Goal: Task Accomplishment & Management: Use online tool/utility

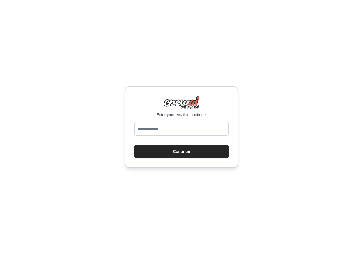
click at [177, 139] on form "Continue" at bounding box center [181, 140] width 94 height 36
click at [176, 131] on input "email" at bounding box center [181, 129] width 94 height 14
type input "**********"
click at [176, 148] on button "Continue" at bounding box center [181, 152] width 94 height 14
click at [173, 150] on button "Continue" at bounding box center [181, 152] width 94 height 14
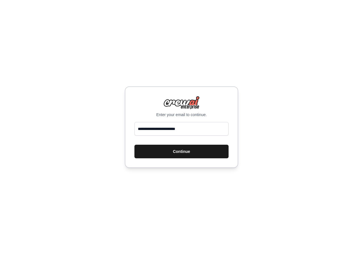
click at [182, 150] on button "Continue" at bounding box center [181, 152] width 94 height 14
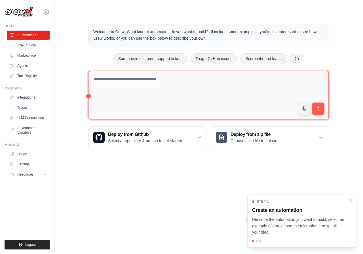
click at [130, 96] on textarea at bounding box center [208, 95] width 240 height 49
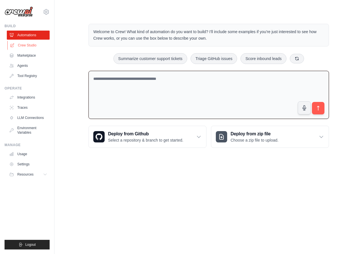
click at [30, 48] on link "Crew Studio" at bounding box center [28, 45] width 43 height 9
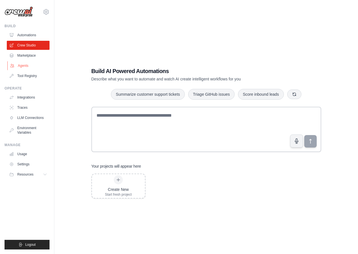
click at [35, 65] on link "Agents" at bounding box center [28, 65] width 43 height 9
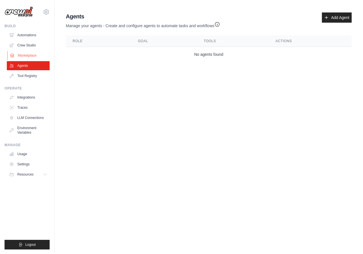
click at [38, 56] on link "Marketplace" at bounding box center [28, 55] width 43 height 9
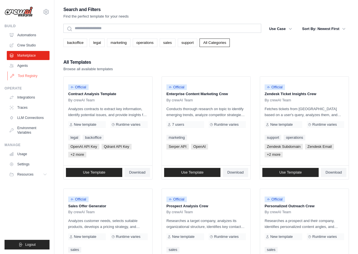
click at [30, 78] on link "Tool Registry" at bounding box center [28, 75] width 43 height 9
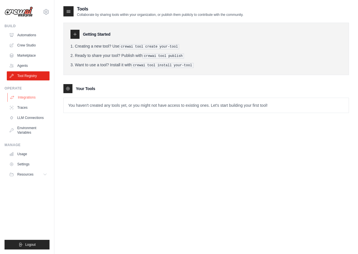
click at [35, 102] on link "Integrations" at bounding box center [28, 97] width 43 height 9
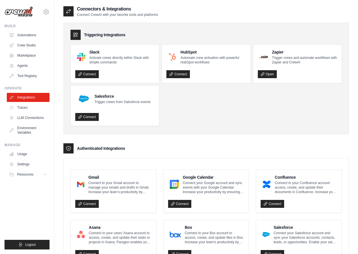
click at [23, 123] on ul "Integrations Traces LLM Connections Environment Variables" at bounding box center [28, 115] width 43 height 44
click at [23, 122] on link "LLM Connections" at bounding box center [28, 117] width 43 height 9
click at [26, 120] on link "LLM Connections" at bounding box center [28, 117] width 43 height 9
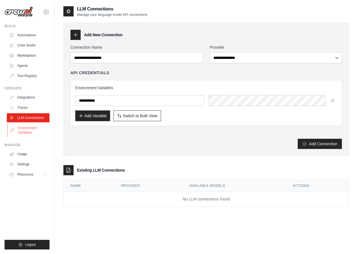
click at [22, 130] on link "Environment Variables" at bounding box center [28, 131] width 43 height 14
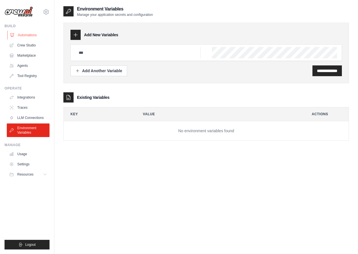
click at [26, 35] on link "Automations" at bounding box center [28, 35] width 43 height 9
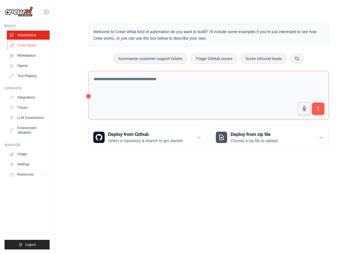
click at [33, 47] on link "Crew Studio" at bounding box center [28, 45] width 43 height 9
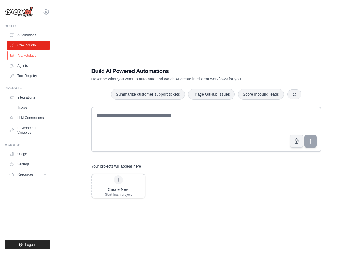
click at [22, 57] on link "Marketplace" at bounding box center [28, 55] width 43 height 9
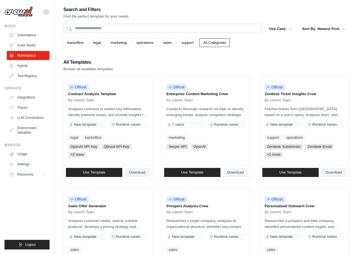
click at [26, 34] on link "Automations" at bounding box center [28, 35] width 43 height 9
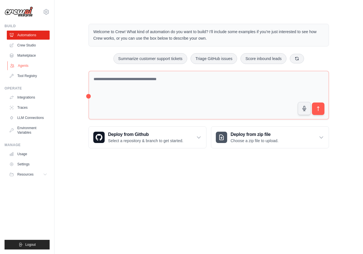
click at [29, 69] on link "Agents" at bounding box center [28, 65] width 43 height 9
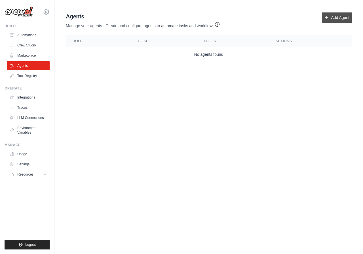
click at [328, 19] on icon at bounding box center [326, 17] width 5 height 5
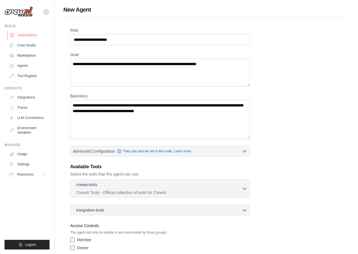
click at [27, 35] on link "Automations" at bounding box center [28, 35] width 43 height 9
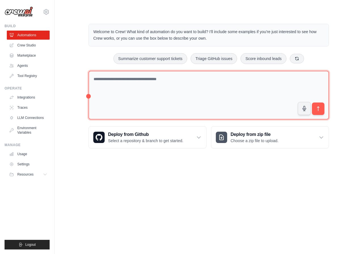
click at [110, 84] on textarea at bounding box center [208, 95] width 240 height 49
type textarea "**********"
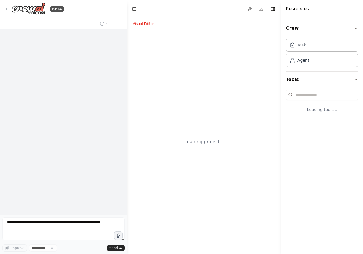
select select "****"
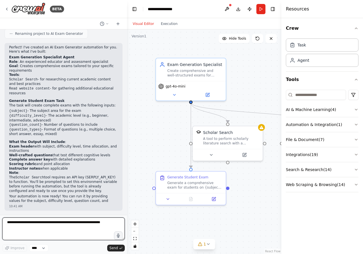
scroll to position [254, 0]
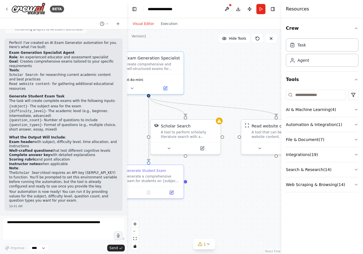
drag, startPoint x: 163, startPoint y: 127, endPoint x: 117, endPoint y: 111, distance: 48.8
click at [117, 111] on div "BETA build an AI Agent to generate an exam for students following the input 10:…" at bounding box center [181, 127] width 363 height 254
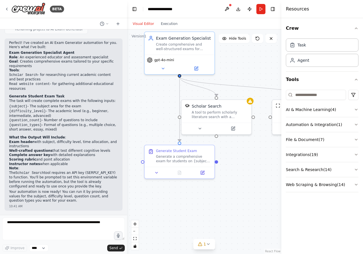
drag, startPoint x: 139, startPoint y: 117, endPoint x: 178, endPoint y: 104, distance: 41.1
click at [178, 104] on div ".deletable-edge-delete-btn { width: 20px; height: 20px; border: 0px solid #ffff…" at bounding box center [204, 141] width 154 height 225
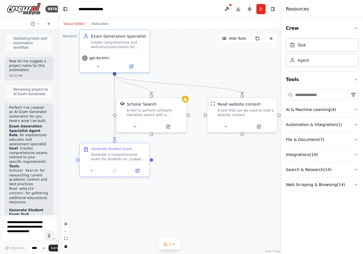
scroll to position [377, 0]
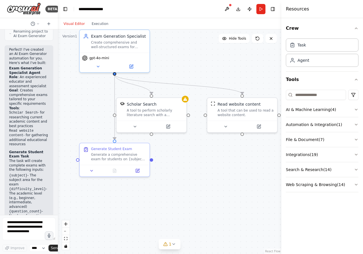
drag, startPoint x: 126, startPoint y: 167, endPoint x: 32, endPoint y: 159, distance: 94.2
click at [29, 161] on div "BETA build an AI Agent to generate an exam for students following the input 10:…" at bounding box center [29, 127] width 58 height 254
click at [76, 111] on div ".deletable-edge-delete-btn { width: 20px; height: 20px; border: 0px solid #ffff…" at bounding box center [169, 141] width 223 height 225
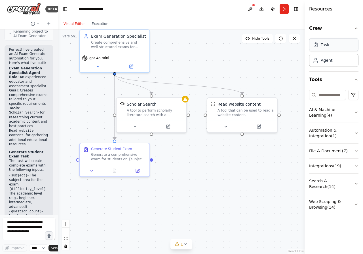
drag, startPoint x: 282, startPoint y: 48, endPoint x: 340, endPoint y: 48, distance: 58.4
click at [340, 48] on div "Resources Crew Task Agent Tools AI & Machine Learning ( 4 ) Automation & Integr…" at bounding box center [333, 127] width 58 height 254
click at [271, 62] on div ".deletable-edge-delete-btn { width: 20px; height: 20px; border: 0px solid #ffff…" at bounding box center [181, 141] width 247 height 225
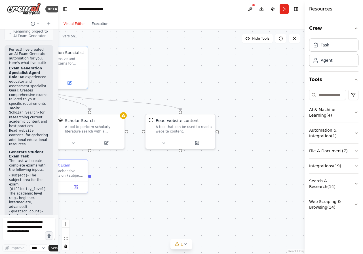
drag, startPoint x: 246, startPoint y: 196, endPoint x: 185, endPoint y: 212, distance: 62.8
click at [185, 212] on div ".deletable-edge-delete-btn { width: 20px; height: 20px; border: 0px solid #ffff…" at bounding box center [181, 141] width 247 height 225
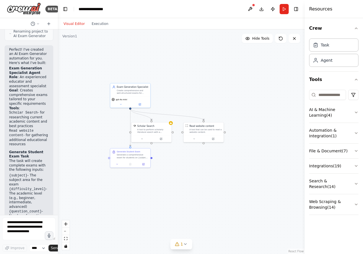
drag, startPoint x: 202, startPoint y: 99, endPoint x: 251, endPoint y: 107, distance: 49.1
click at [262, 88] on div ".deletable-edge-delete-btn { width: 20px; height: 20px; border: 0px solid #ffff…" at bounding box center [181, 141] width 247 height 225
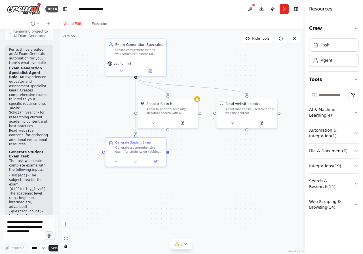
drag, startPoint x: 216, startPoint y: 154, endPoint x: 203, endPoint y: 148, distance: 14.1
click at [203, 148] on div ".deletable-edge-delete-btn { width: 20px; height: 20px; border: 0px solid #ffff…" at bounding box center [181, 141] width 247 height 225
click at [193, 171] on div ".deletable-edge-delete-btn { width: 20px; height: 20px; border: 0px solid #ffff…" at bounding box center [181, 141] width 247 height 225
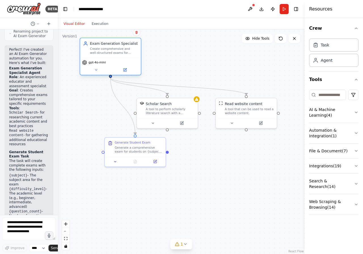
drag, startPoint x: 147, startPoint y: 52, endPoint x: 122, endPoint y: 54, distance: 25.3
click at [122, 54] on div "Create comprehensive and well-structured exams for students on {subject} coveri…" at bounding box center [114, 51] width 48 height 8
click at [167, 53] on div ".deletable-edge-delete-btn { width: 20px; height: 20px; border: 0px solid #ffff…" at bounding box center [181, 141] width 247 height 225
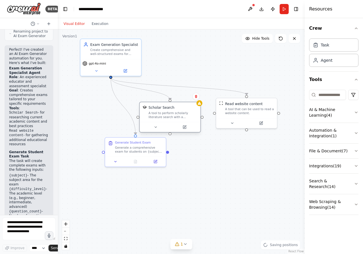
click at [179, 111] on div "A tool to perform scholarly literature search with a search_query." at bounding box center [172, 115] width 49 height 8
click at [233, 83] on div ".deletable-edge-delete-btn { width: 20px; height: 20px; border: 0px solid #ffff…" at bounding box center [181, 141] width 247 height 225
click at [250, 106] on div "A tool that can be used to read a website content." at bounding box center [252, 110] width 49 height 8
click at [182, 117] on div "A tool to perform scholarly literature search with a search_query." at bounding box center [173, 115] width 49 height 8
click at [195, 95] on icon at bounding box center [195, 96] width 3 height 3
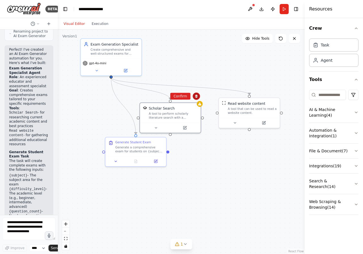
click at [198, 97] on button at bounding box center [195, 96] width 7 height 7
click at [202, 97] on div ".deletable-edge-delete-btn { width: 20px; height: 20px; border: 0px solid #ffff…" at bounding box center [181, 141] width 247 height 225
click at [198, 97] on div ".deletable-edge-delete-btn { width: 20px; height: 20px; border: 0px solid #ffff…" at bounding box center [181, 141] width 247 height 225
click at [196, 107] on div "Scholar Search" at bounding box center [173, 107] width 49 height 5
click at [197, 97] on icon at bounding box center [195, 96] width 3 height 3
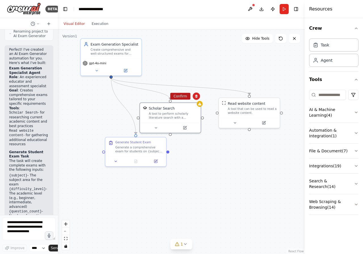
click at [179, 97] on button "Confirm" at bounding box center [180, 96] width 20 height 7
click at [251, 108] on div "A tool that can be used to read a website content." at bounding box center [252, 110] width 49 height 8
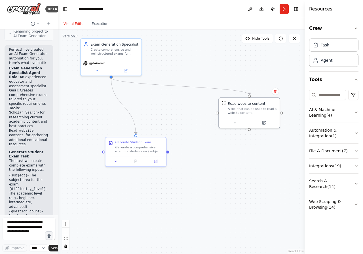
click at [277, 96] on div "Confirm" at bounding box center [275, 91] width 10 height 10
click at [275, 93] on icon at bounding box center [274, 91] width 3 height 3
click at [255, 91] on button "Confirm" at bounding box center [259, 91] width 20 height 7
click at [156, 141] on div "Generate Student Exam" at bounding box center [139, 141] width 48 height 4
click at [165, 135] on div "Confirm" at bounding box center [161, 131] width 7 height 7
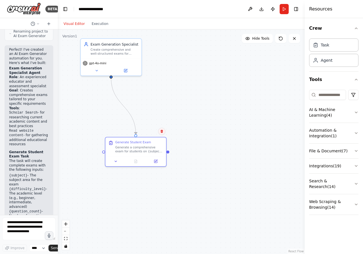
click at [164, 133] on button at bounding box center [161, 131] width 7 height 7
click at [161, 133] on button at bounding box center [161, 131] width 7 height 7
drag, startPoint x: 139, startPoint y: 131, endPoint x: 143, endPoint y: 132, distance: 4.5
click at [139, 132] on button "Confirm" at bounding box center [145, 131] width 20 height 7
click at [146, 131] on button "Confirm" at bounding box center [146, 131] width 20 height 7
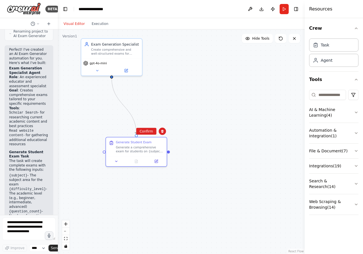
click at [150, 135] on div ".deletable-edge-delete-btn { width: 20px; height: 20px; border: 0px solid #ffff…" at bounding box center [181, 141] width 247 height 225
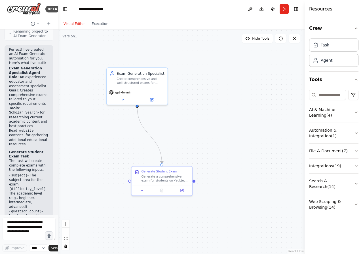
drag, startPoint x: 157, startPoint y: 107, endPoint x: 182, endPoint y: 136, distance: 38.6
click at [182, 136] on div ".deletable-edge-delete-btn { width: 20px; height: 20px; border: 0px solid #ffff…" at bounding box center [181, 141] width 247 height 225
drag, startPoint x: 173, startPoint y: 180, endPoint x: 179, endPoint y: 178, distance: 6.5
click at [173, 180] on div "Generate a comprehensive exam for students on {subject} at {difficulty_level} l…" at bounding box center [165, 178] width 48 height 8
click at [188, 164] on button at bounding box center [187, 161] width 7 height 7
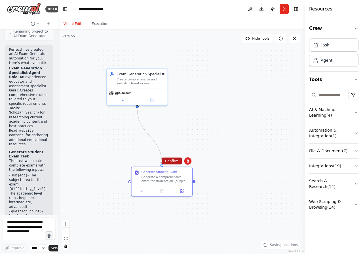
click at [175, 161] on button "Confirm" at bounding box center [172, 161] width 20 height 7
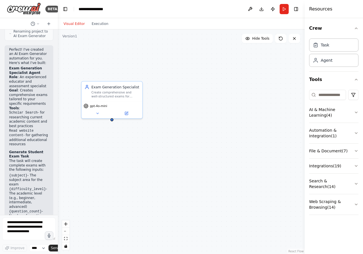
drag, startPoint x: 259, startPoint y: 91, endPoint x: 232, endPoint y: 111, distance: 33.3
click at [232, 111] on div "Exam Generation Specialist Create comprehensive and well-structured exams for s…" at bounding box center [181, 141] width 247 height 225
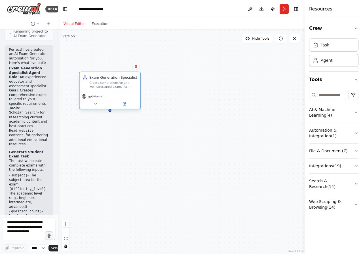
drag, startPoint x: 115, startPoint y: 107, endPoint x: 115, endPoint y: 92, distance: 15.6
click at [115, 92] on div "Exam Generation Specialist Create comprehensive and well-structured exams for s…" at bounding box center [110, 91] width 62 height 38
click at [183, 90] on div "Exam Generation Specialist Create comprehensive and well-structured exams for s…" at bounding box center [181, 141] width 247 height 225
click at [109, 79] on div "Exam Generation Specialist" at bounding box center [113, 77] width 48 height 5
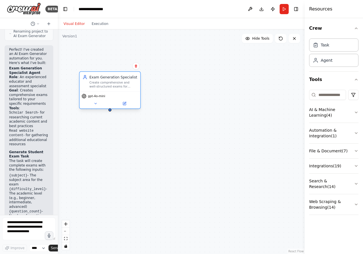
click at [109, 79] on div "Exam Generation Specialist" at bounding box center [113, 77] width 48 height 5
click at [112, 84] on div "Create comprehensive and well-structured exams for students on {subject} coveri…" at bounding box center [113, 85] width 48 height 8
click at [121, 105] on button at bounding box center [124, 104] width 28 height 6
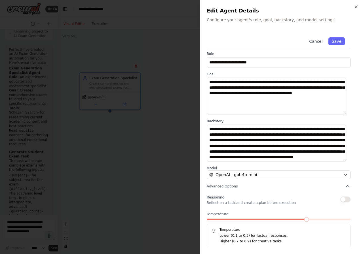
scroll to position [3, 0]
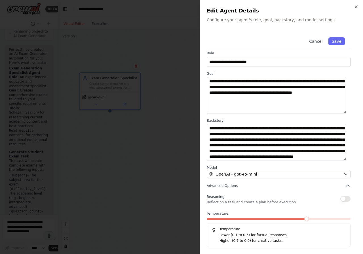
click at [169, 96] on div at bounding box center [181, 127] width 363 height 254
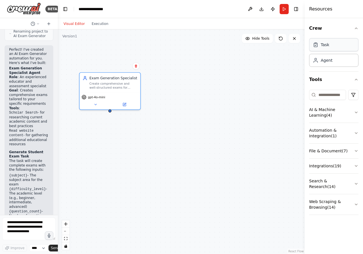
click at [330, 45] on div "Task" at bounding box center [333, 44] width 49 height 13
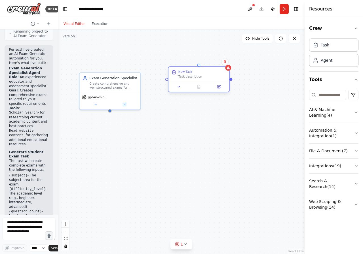
drag, startPoint x: 222, startPoint y: 96, endPoint x: 273, endPoint y: 64, distance: 59.7
click at [198, 76] on div "Task description" at bounding box center [202, 78] width 48 height 4
drag, startPoint x: 222, startPoint y: 121, endPoint x: 201, endPoint y: 121, distance: 21.3
click at [189, 139] on div "gpt-4o-mini" at bounding box center [187, 137] width 24 height 5
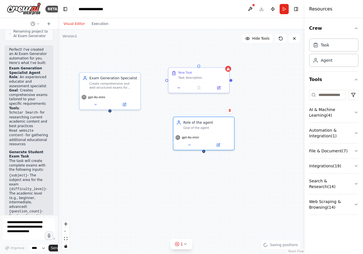
click at [194, 137] on span "gpt-4o-mini" at bounding box center [190, 138] width 17 height 4
click at [190, 147] on div "gpt-4o-mini" at bounding box center [203, 141] width 61 height 17
click at [194, 143] on button at bounding box center [189, 145] width 28 height 6
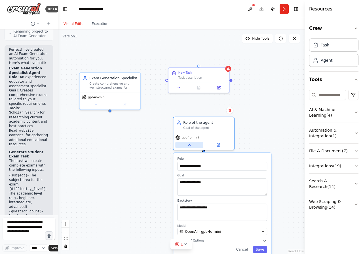
click at [191, 146] on button at bounding box center [189, 145] width 28 height 6
click at [218, 146] on icon at bounding box center [218, 145] width 4 height 4
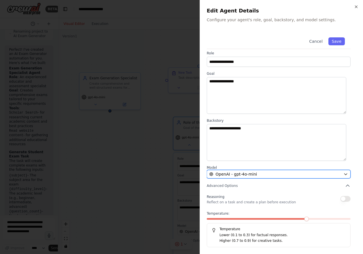
click at [261, 173] on div "OpenAI - gpt-4o-mini" at bounding box center [275, 174] width 132 height 6
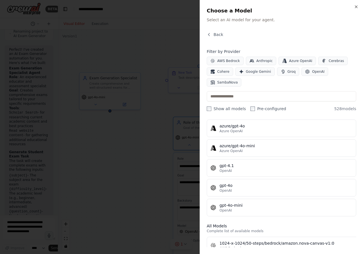
scroll to position [0, 0]
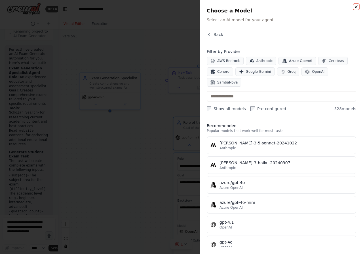
click at [357, 7] on icon "button" at bounding box center [356, 7] width 5 height 5
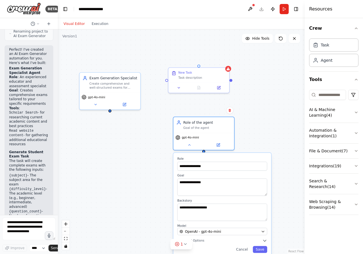
click at [249, 143] on div "**********" at bounding box center [181, 141] width 247 height 225
click at [280, 104] on div "**********" at bounding box center [181, 141] width 247 height 225
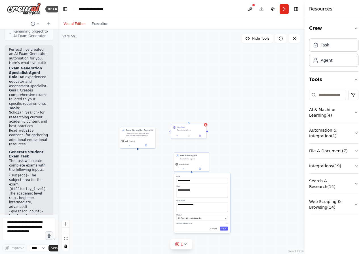
drag, startPoint x: 138, startPoint y: 178, endPoint x: 136, endPoint y: 184, distance: 6.6
click at [138, 179] on div "**********" at bounding box center [181, 141] width 247 height 225
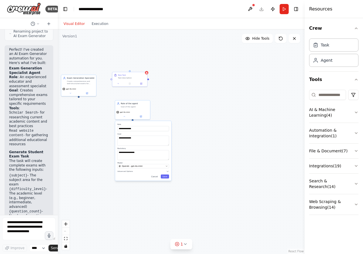
drag, startPoint x: 139, startPoint y: 166, endPoint x: 84, endPoint y: 112, distance: 76.7
click at [80, 113] on div "**********" at bounding box center [181, 141] width 247 height 225
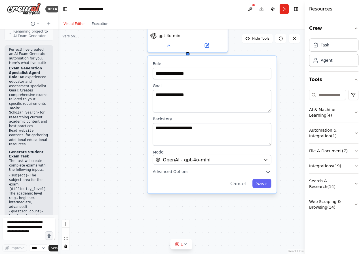
drag, startPoint x: 88, startPoint y: 135, endPoint x: 67, endPoint y: 72, distance: 66.4
click at [67, 71] on div "**********" at bounding box center [181, 141] width 247 height 225
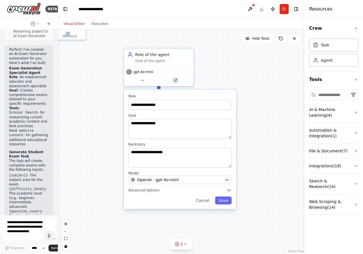
drag, startPoint x: 258, startPoint y: 113, endPoint x: 241, endPoint y: 162, distance: 52.2
click at [241, 162] on div "**********" at bounding box center [181, 141] width 247 height 225
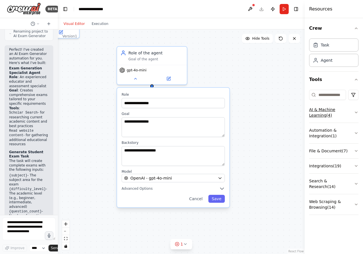
click at [339, 114] on button "AI & Machine Learning ( 4 )" at bounding box center [333, 112] width 49 height 20
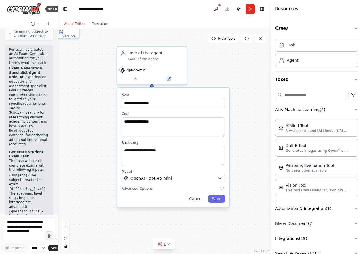
drag, startPoint x: 304, startPoint y: 173, endPoint x: 270, endPoint y: 173, distance: 34.3
click at [270, 173] on div at bounding box center [271, 127] width 2 height 254
click at [306, 151] on p "Generates images using OpenAI's Dall-E model." at bounding box center [316, 150] width 62 height 5
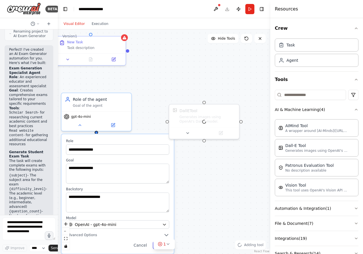
drag, startPoint x: 206, startPoint y: 75, endPoint x: 148, endPoint y: 124, distance: 76.2
click at [148, 124] on div "**********" at bounding box center [164, 141] width 212 height 225
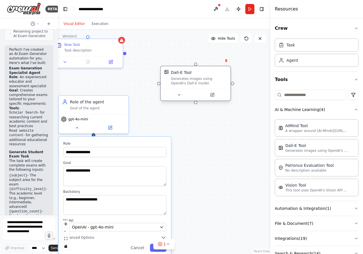
drag, startPoint x: 186, startPoint y: 117, endPoint x: 177, endPoint y: 73, distance: 44.3
click at [177, 77] on div "Generates images using OpenAI's Dall-E model." at bounding box center [199, 81] width 56 height 9
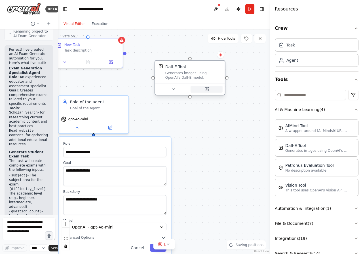
click at [207, 92] on button at bounding box center [206, 89] width 32 height 7
click at [202, 88] on button at bounding box center [206, 89] width 32 height 7
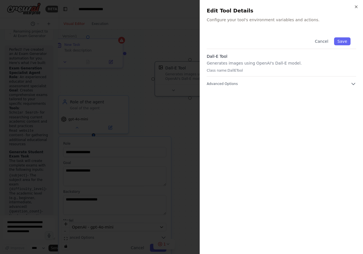
click at [269, 60] on div "Dall-E Tool Generates images using OpenAI's Dall-E model. Class name: [GEOGRAPH…" at bounding box center [281, 65] width 149 height 23
click at [222, 12] on h2 "Edit Tool Details" at bounding box center [281, 11] width 149 height 8
click at [232, 20] on p "Configure your tool's environment variables and actions." at bounding box center [281, 20] width 149 height 6
click at [350, 83] on button "Advanced Options" at bounding box center [281, 84] width 149 height 6
drag, startPoint x: 235, startPoint y: 61, endPoint x: 244, endPoint y: 49, distance: 15.8
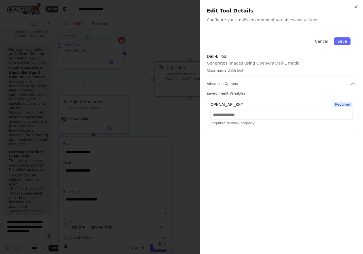
click at [235, 62] on p "Generates images using OpenAI's Dall-E model." at bounding box center [281, 63] width 149 height 6
click at [357, 5] on icon "button" at bounding box center [356, 7] width 5 height 5
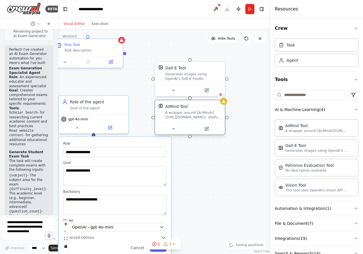
drag, startPoint x: 191, startPoint y: 126, endPoint x: 177, endPoint y: 107, distance: 23.5
click at [177, 107] on div "AIMind Tool A wrapper around [AI-Minds]([URL][DOMAIN_NAME]). Useful for when yo…" at bounding box center [193, 112] width 56 height 16
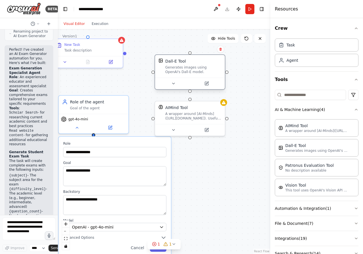
drag, startPoint x: 173, startPoint y: 78, endPoint x: 173, endPoint y: 61, distance: 16.7
click at [173, 65] on div "Generates images using OpenAI's Dall-E model." at bounding box center [193, 69] width 56 height 9
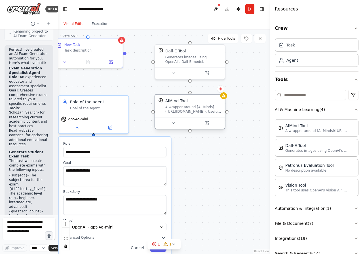
drag, startPoint x: 183, startPoint y: 114, endPoint x: 184, endPoint y: 106, distance: 8.2
click at [184, 106] on div "A wrapper around [AI-Minds]([URL][DOMAIN_NAME]). Useful for when you need answe…" at bounding box center [193, 109] width 56 height 9
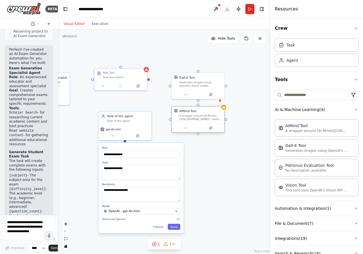
drag, startPoint x: 204, startPoint y: 122, endPoint x: 205, endPoint y: 114, distance: 7.5
click at [205, 114] on div "A wrapper around [AI-Minds]([URL][DOMAIN_NAME]). Useful for when you need answe…" at bounding box center [200, 117] width 43 height 7
click at [210, 125] on icon at bounding box center [210, 124] width 3 height 3
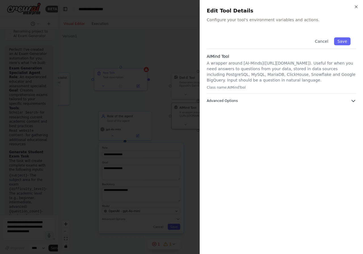
click at [353, 99] on icon "button" at bounding box center [353, 101] width 6 height 6
click at [113, 201] on div at bounding box center [181, 127] width 363 height 254
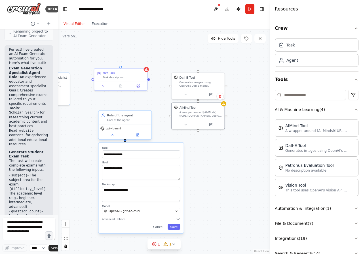
click at [125, 124] on div "Role of the agent Goal of the agent" at bounding box center [125, 118] width 53 height 14
click at [131, 125] on div "gpt-4o-mini" at bounding box center [125, 131] width 53 height 15
click at [143, 140] on div "Role of the agent Goal of the agent gpt-4o-mini" at bounding box center [125, 124] width 54 height 29
click at [142, 139] on div "gpt-4o-mini" at bounding box center [125, 131] width 53 height 15
click at [140, 136] on button at bounding box center [137, 134] width 24 height 5
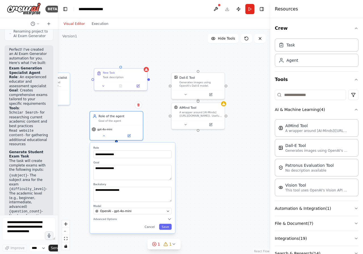
drag, startPoint x: 150, startPoint y: 147, endPoint x: 145, endPoint y: 162, distance: 15.1
click at [141, 148] on label "Role" at bounding box center [132, 147] width 78 height 3
click at [166, 224] on button "Save" at bounding box center [165, 227] width 12 height 6
click at [169, 226] on button "Save" at bounding box center [165, 227] width 12 height 6
click at [175, 199] on div "**********" at bounding box center [133, 188] width 86 height 92
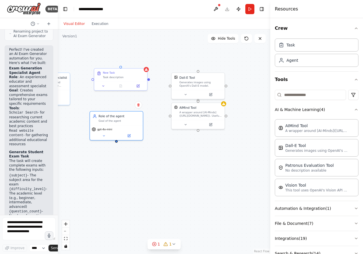
click at [206, 188] on div "Exam Generation Specialist Create comprehensive and well-structured exams for s…" at bounding box center [164, 141] width 212 height 225
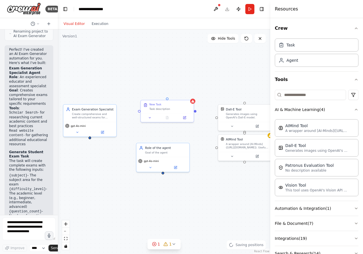
drag, startPoint x: 142, startPoint y: 175, endPoint x: 187, endPoint y: 205, distance: 53.8
click at [189, 205] on div "Exam Generation Specialist Create comprehensive and well-structured exams for s…" at bounding box center [164, 141] width 212 height 225
click at [193, 102] on div "New Task Task description" at bounding box center [167, 104] width 53 height 13
click at [191, 96] on div "Confirm" at bounding box center [188, 92] width 7 height 7
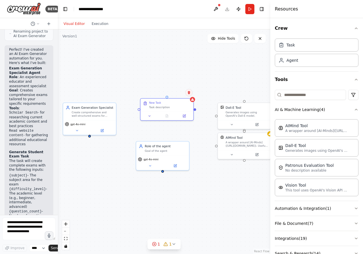
click at [190, 95] on button at bounding box center [188, 92] width 7 height 7
click at [189, 93] on icon at bounding box center [189, 92] width 2 height 3
click at [190, 95] on button at bounding box center [188, 92] width 7 height 7
click at [171, 95] on button "Confirm" at bounding box center [173, 92] width 20 height 7
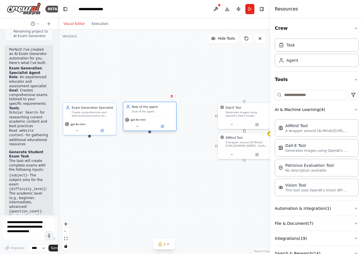
drag, startPoint x: 175, startPoint y: 150, endPoint x: 164, endPoint y: 113, distance: 38.8
click at [164, 113] on div "Role of the agent Goal of the agent" at bounding box center [149, 109] width 53 height 14
click at [178, 130] on div "Exam Generation Specialist Create comprehensive and well-structured exams for s…" at bounding box center [164, 141] width 212 height 225
drag, startPoint x: 150, startPoint y: 133, endPoint x: 144, endPoint y: 152, distance: 20.2
click at [144, 152] on div "Exam Generation Specialist Create comprehensive and well-structured exams for s…" at bounding box center [164, 141] width 212 height 225
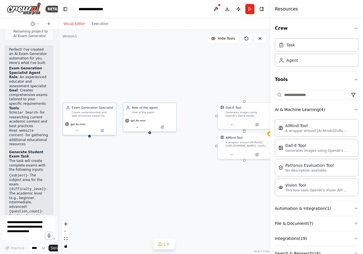
click at [160, 152] on div "Exam Generation Specialist Create comprehensive and well-structured exams for s…" at bounding box center [164, 141] width 212 height 225
drag, startPoint x: 225, startPoint y: 111, endPoint x: 194, endPoint y: 111, distance: 30.6
click at [194, 111] on div "Dall-E Tool Generates images using OpenAI's Dall-E model." at bounding box center [214, 111] width 48 height 12
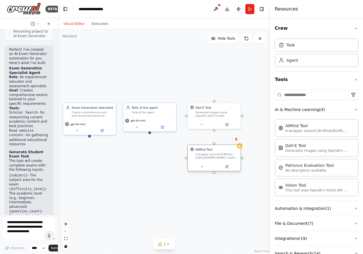
drag, startPoint x: 231, startPoint y: 142, endPoint x: 204, endPoint y: 152, distance: 29.0
click at [204, 152] on div "AIMind Tool A wrapper around [AI-Minds]([URL][DOMAIN_NAME]). Useful for when yo…" at bounding box center [216, 154] width 43 height 12
click at [246, 178] on div "Exam Generation Specialist Create comprehensive and well-structured exams for s…" at bounding box center [164, 141] width 212 height 225
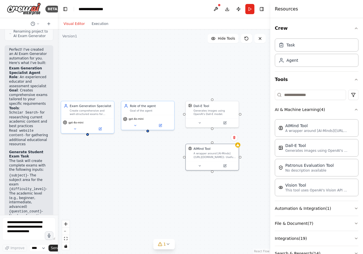
click at [248, 201] on div "Exam Generation Specialist Create comprehensive and well-structured exams for s…" at bounding box center [164, 141] width 212 height 225
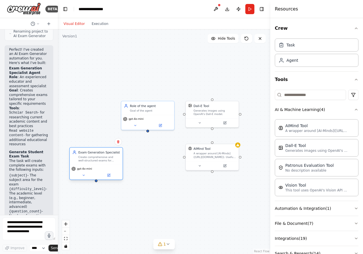
drag, startPoint x: 107, startPoint y: 117, endPoint x: 116, endPoint y: 155, distance: 38.7
click at [116, 155] on div "Exam Generation Specialist Create comprehensive and well-structured exams for s…" at bounding box center [99, 156] width 42 height 12
click at [162, 155] on div "Exam Generation Specialist Create comprehensive and well-structured exams for s…" at bounding box center [164, 141] width 212 height 225
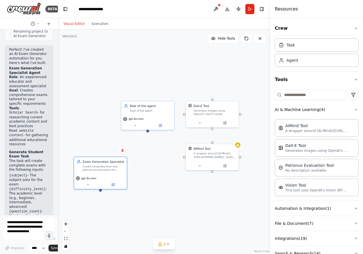
drag, startPoint x: 116, startPoint y: 153, endPoint x: 129, endPoint y: 161, distance: 15.0
click at [121, 161] on div "Exam Generation Specialist" at bounding box center [103, 162] width 42 height 4
click at [136, 161] on div "Exam Generation Specialist Create comprehensive and well-structured exams for s…" at bounding box center [164, 141] width 212 height 225
drag, startPoint x: 100, startPoint y: 190, endPoint x: 138, endPoint y: 115, distance: 84.2
click at [138, 115] on div "Exam Generation Specialist Create comprehensive and well-structured exams for s…" at bounding box center [141, 177] width 161 height 170
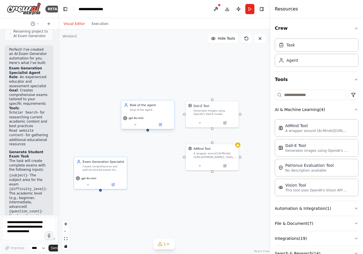
click at [149, 111] on div "Goal of the agent" at bounding box center [151, 109] width 42 height 3
click at [168, 94] on icon at bounding box center [169, 94] width 3 height 3
click at [150, 96] on button "Confirm" at bounding box center [153, 94] width 20 height 7
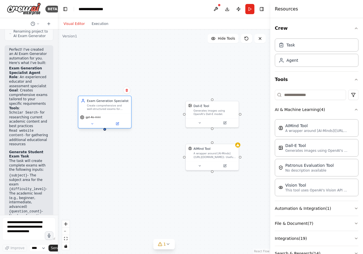
drag, startPoint x: 111, startPoint y: 168, endPoint x: 114, endPoint y: 104, distance: 64.1
click at [114, 104] on div "Create comprehensive and well-structured exams for students on {subject} coveri…" at bounding box center [108, 107] width 42 height 7
click at [181, 83] on div "Exam Generation Specialist Create comprehensive and well-structured exams for s…" at bounding box center [164, 141] width 212 height 225
click at [109, 52] on div "Exam Generation Specialist Create comprehensive and well-structured exams for s…" at bounding box center [164, 141] width 212 height 225
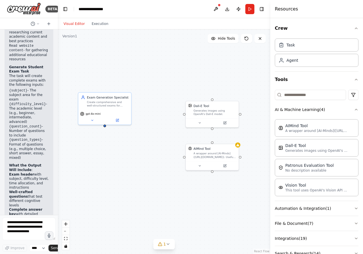
drag, startPoint x: 37, startPoint y: 114, endPoint x: 33, endPoint y: 126, distance: 12.2
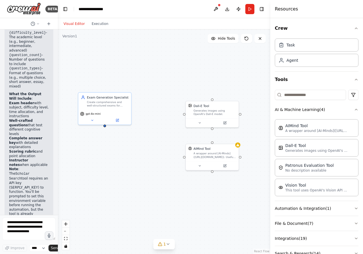
scroll to position [587, 0]
